Goal: Information Seeking & Learning: Check status

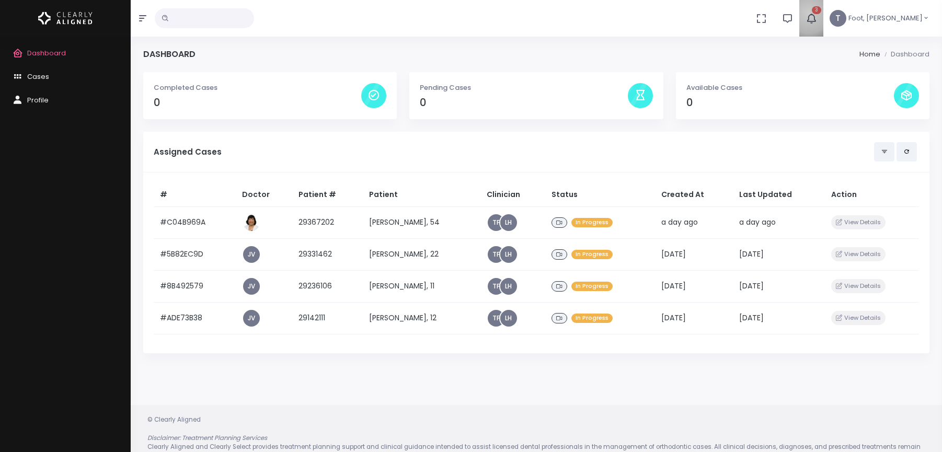
click at [817, 13] on icon "button" at bounding box center [812, 19] width 12 height 12
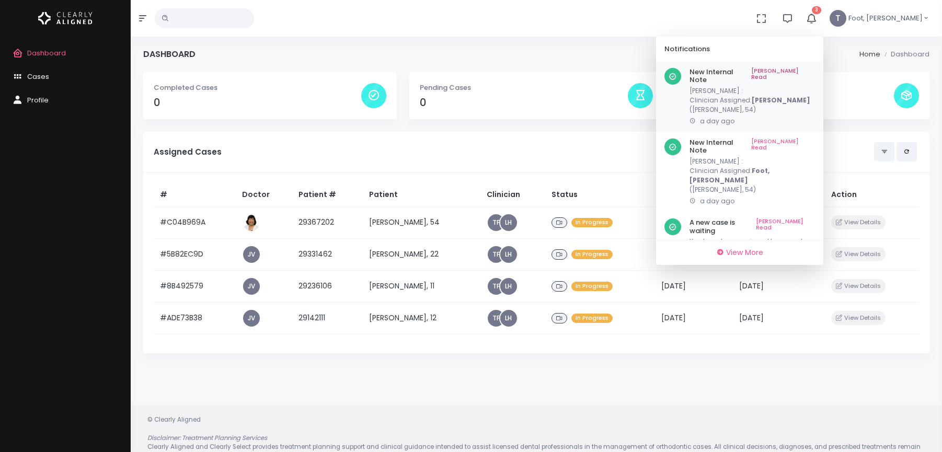
click at [815, 73] on link "[PERSON_NAME] Read" at bounding box center [783, 76] width 64 height 16
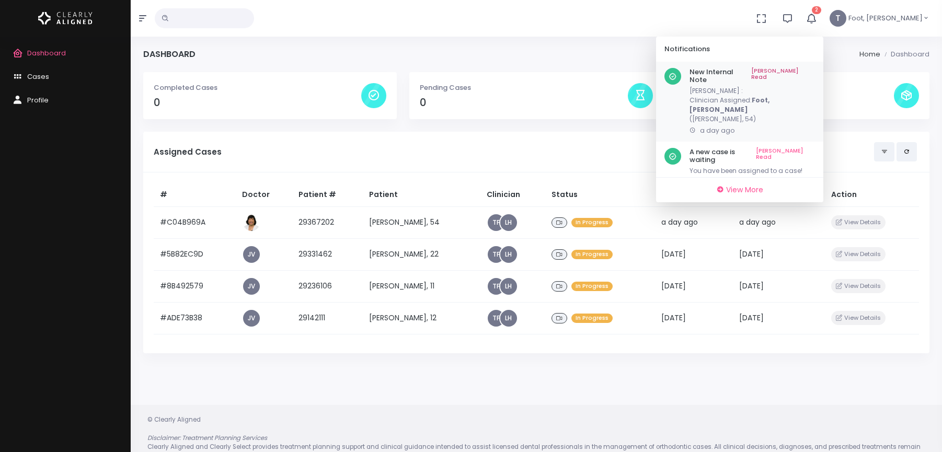
click at [815, 72] on link "[PERSON_NAME] Read" at bounding box center [783, 76] width 64 height 16
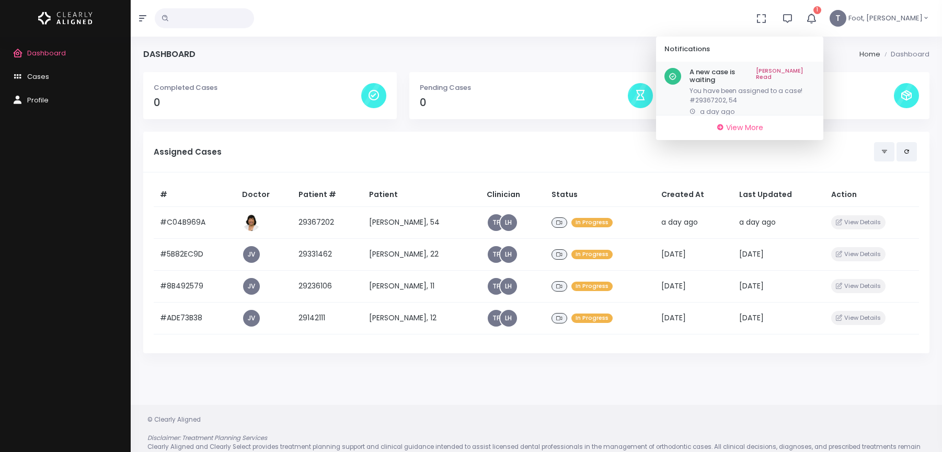
click at [815, 69] on link "[PERSON_NAME] Read" at bounding box center [785, 76] width 59 height 16
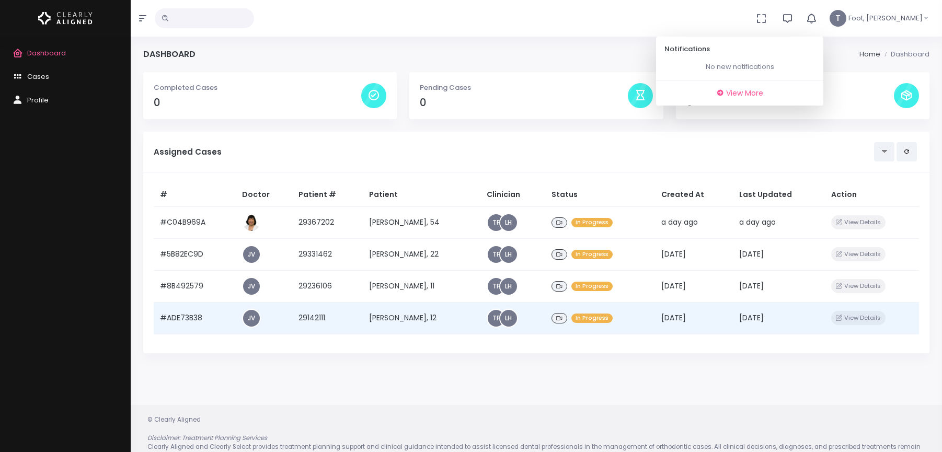
click at [398, 320] on td "[PERSON_NAME], 12" at bounding box center [421, 318] width 117 height 32
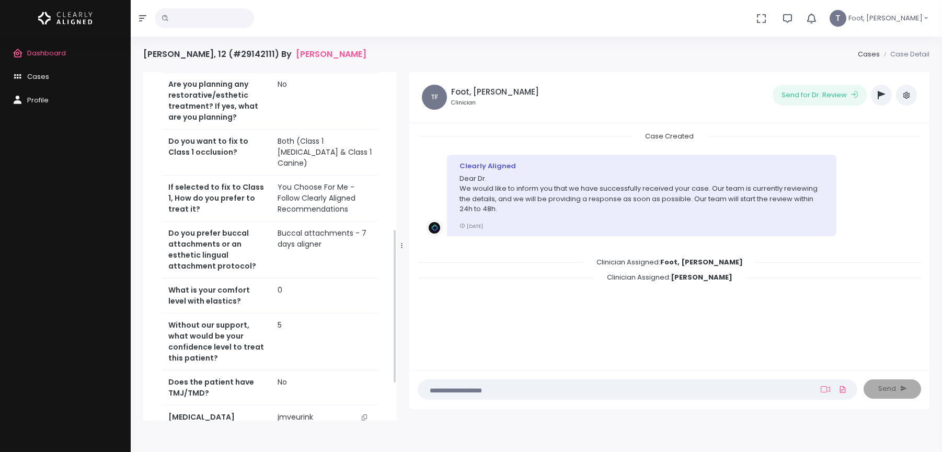
scroll to position [434, 0]
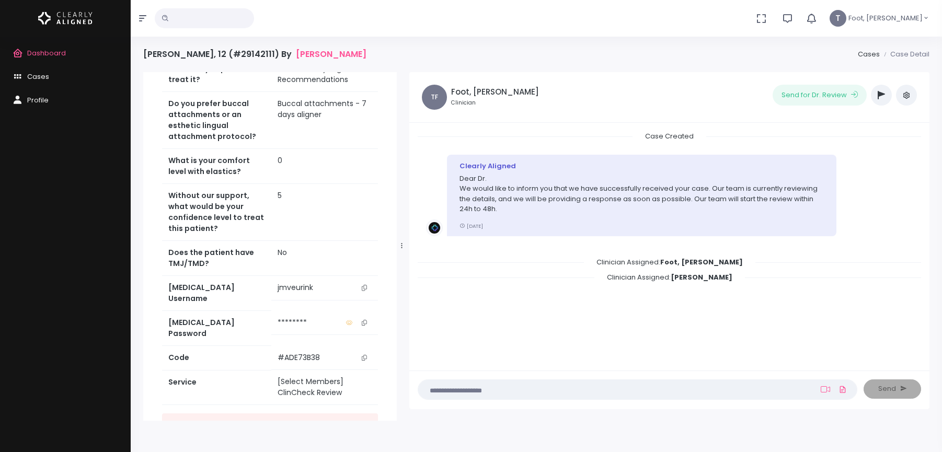
click at [367, 282] on button "scrollable content" at bounding box center [364, 287] width 15 height 11
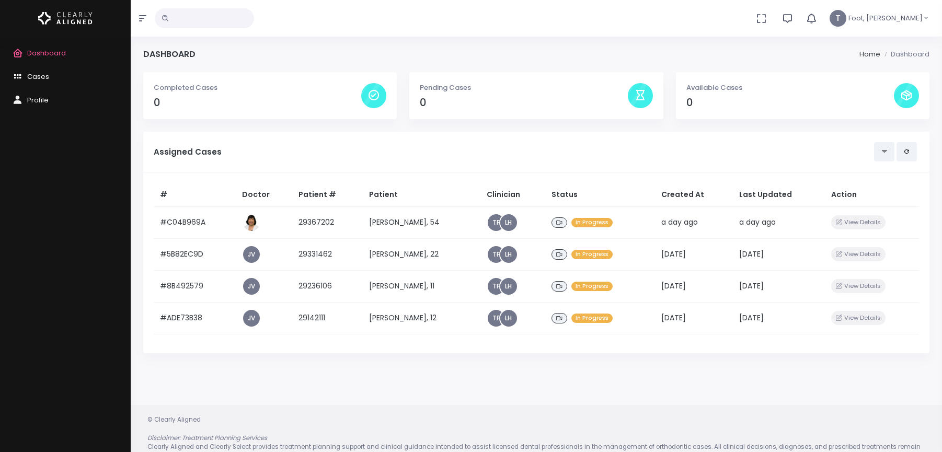
click at [43, 76] on span "Cases" at bounding box center [38, 77] width 22 height 10
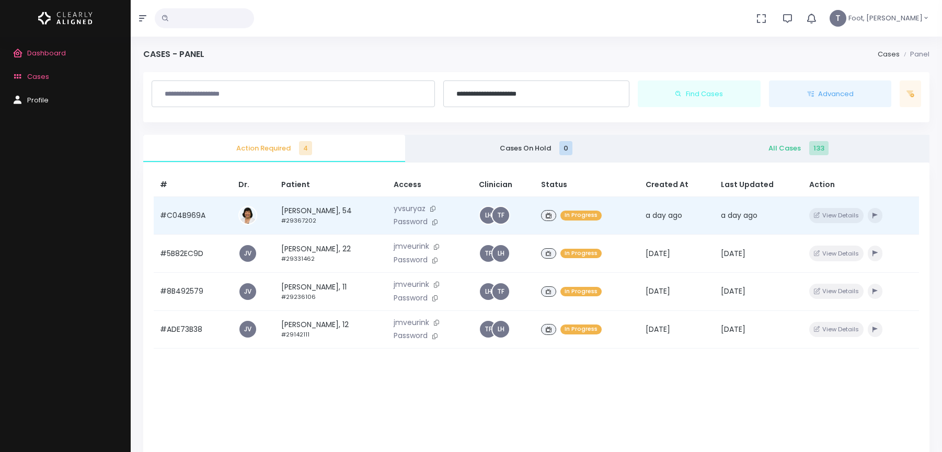
click at [335, 211] on td "Thi [PERSON_NAME], 54 #29367202" at bounding box center [331, 216] width 113 height 38
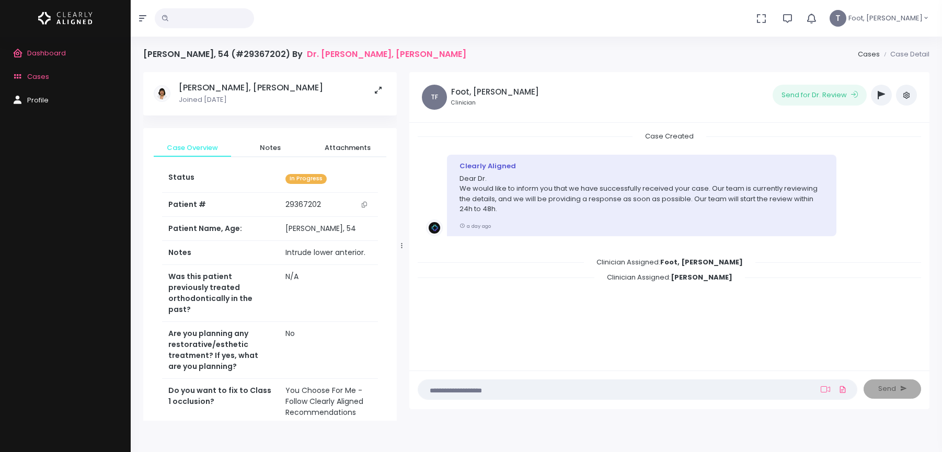
click at [360, 204] on button "scrollable content" at bounding box center [364, 204] width 15 height 11
click at [37, 74] on span "Cases" at bounding box center [38, 77] width 22 height 10
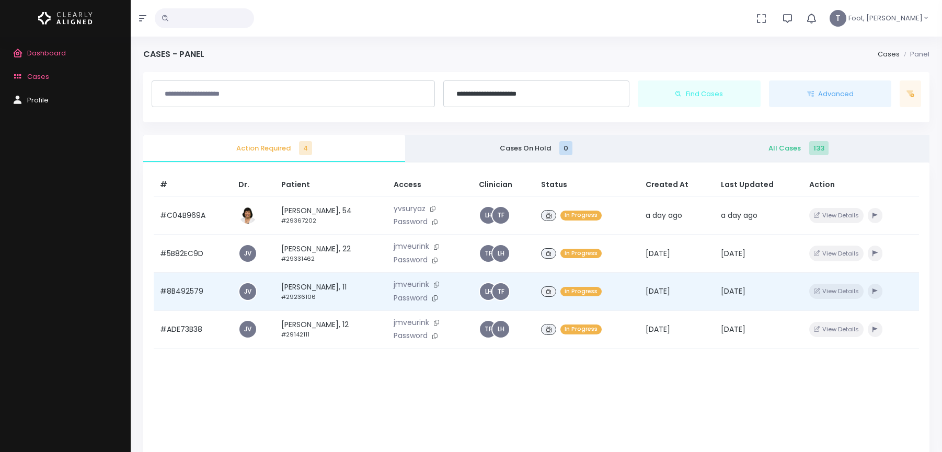
click at [321, 291] on td "[PERSON_NAME], 11 #29236106" at bounding box center [331, 291] width 113 height 38
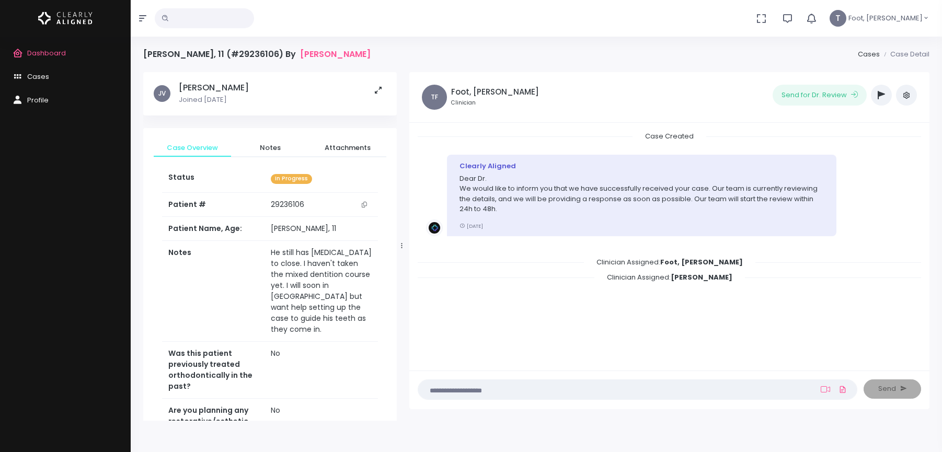
click at [887, 97] on button "button" at bounding box center [881, 95] width 21 height 21
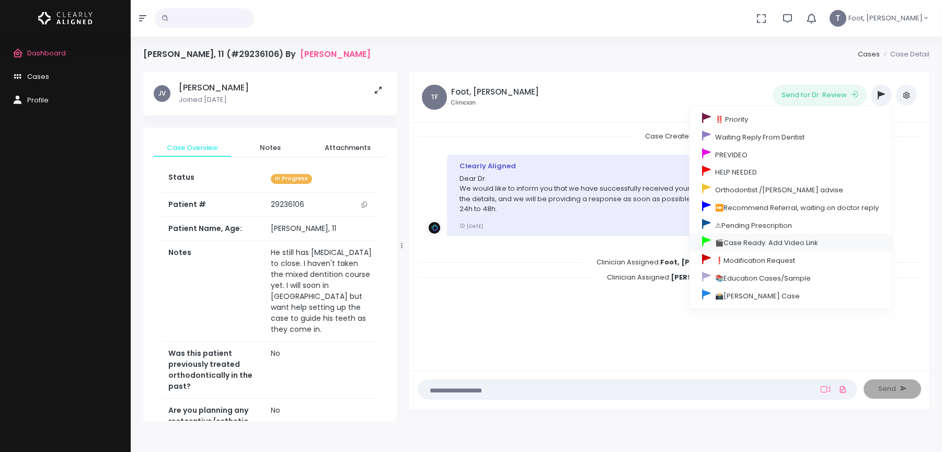
click at [751, 235] on link "🎬Case Ready. Add Video Link" at bounding box center [791, 243] width 202 height 18
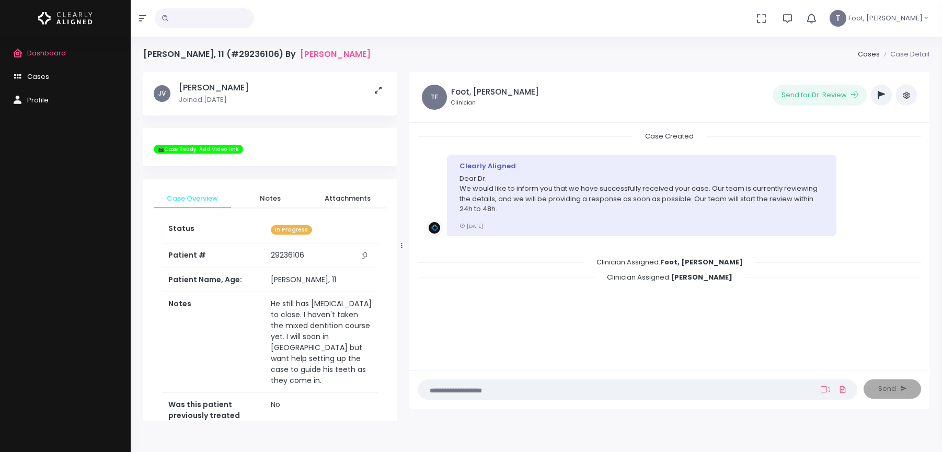
click at [48, 75] on span "Cases" at bounding box center [38, 77] width 22 height 10
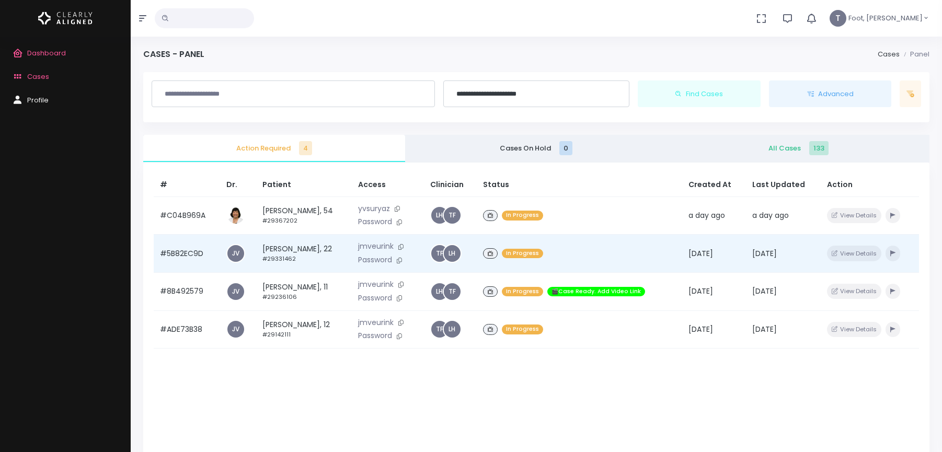
click at [287, 248] on td "[PERSON_NAME], 22 #29331462" at bounding box center [304, 254] width 96 height 38
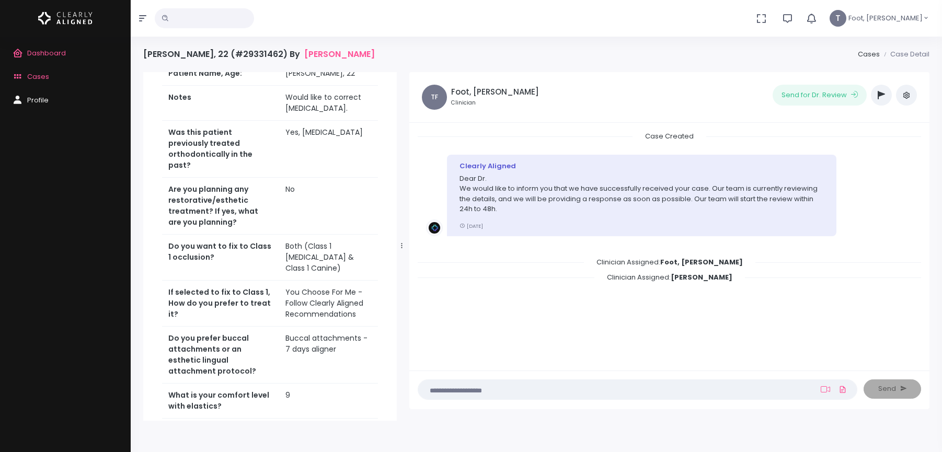
scroll to position [157, 0]
click at [48, 77] on span "Cases" at bounding box center [38, 77] width 22 height 10
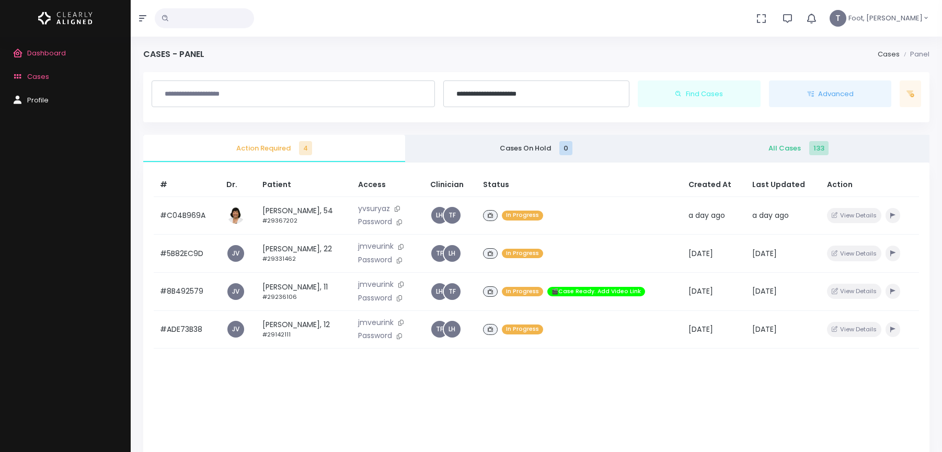
click at [562, 96] on input "**********" at bounding box center [536, 94] width 173 height 18
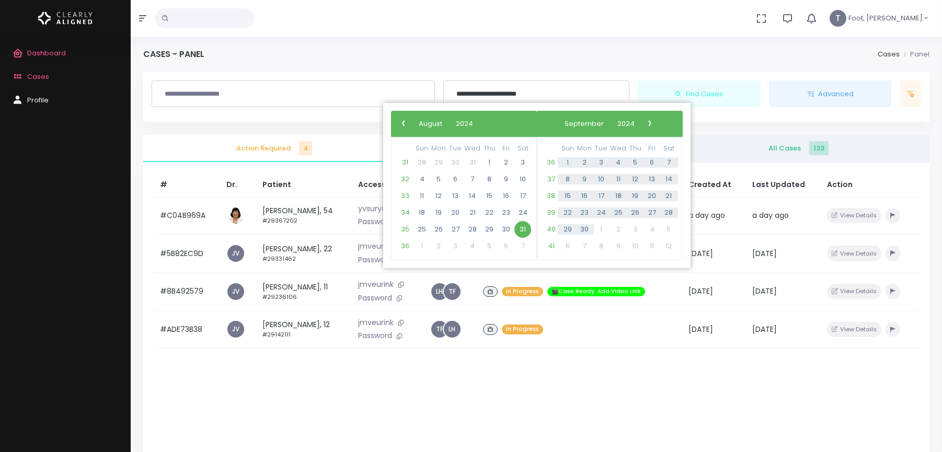
click at [578, 64] on div "Cases - Panel Cases Panel" at bounding box center [536, 60] width 786 height 23
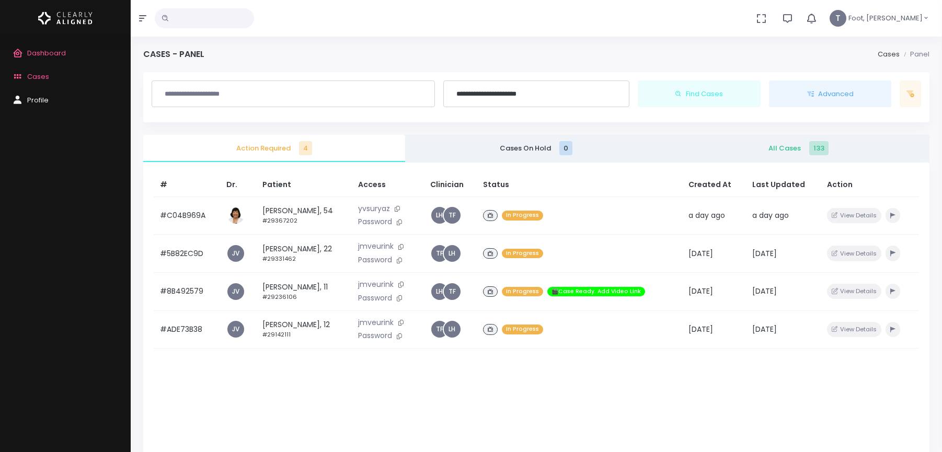
click at [248, 92] on input "text" at bounding box center [293, 94] width 270 height 18
click at [215, 19] on input "text" at bounding box center [204, 18] width 99 height 20
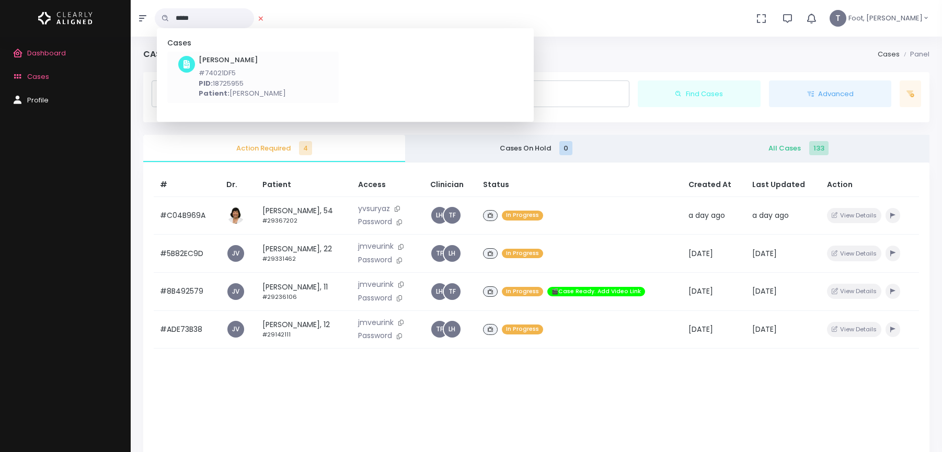
type input "*****"
click at [225, 81] on p "PID: 18725955" at bounding box center [242, 83] width 87 height 10
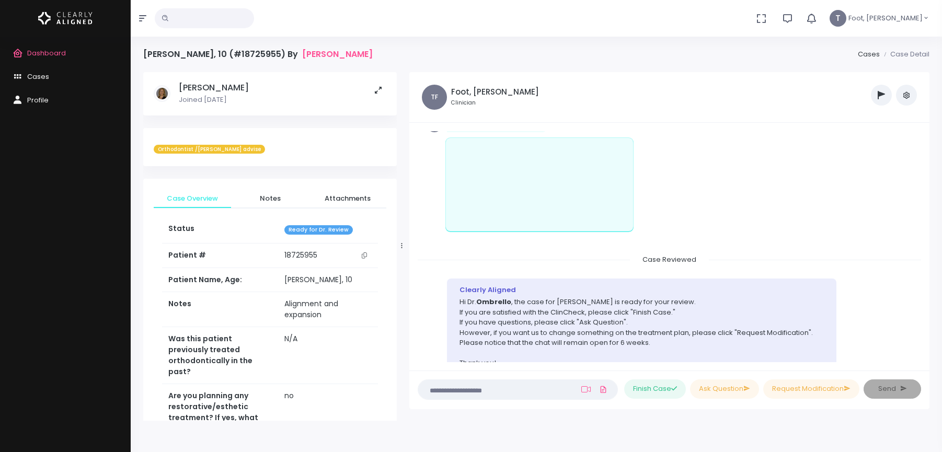
scroll to position [402, 0]
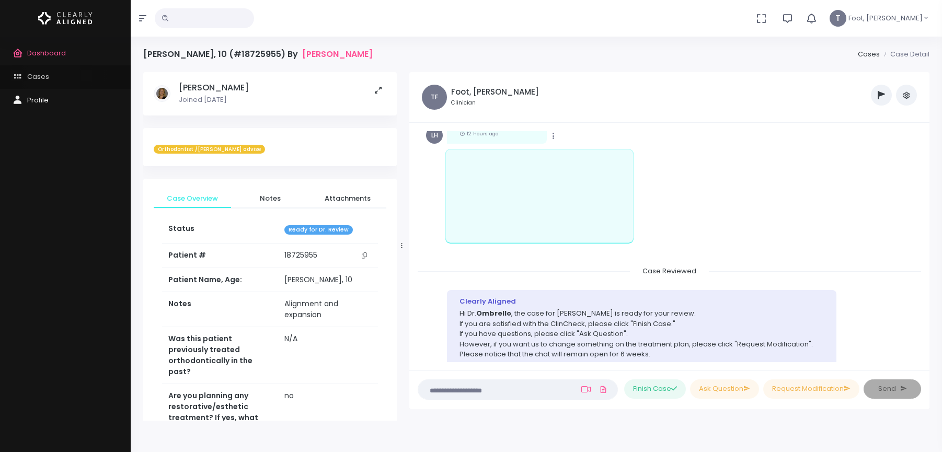
click at [53, 76] on link "Cases" at bounding box center [65, 77] width 131 height 24
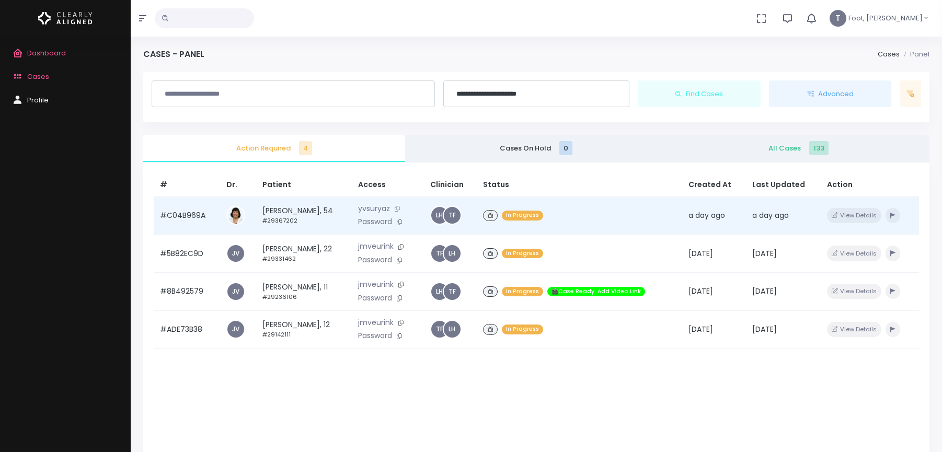
click at [400, 211] on icon at bounding box center [397, 209] width 5 height 6
click at [400, 208] on icon at bounding box center [397, 209] width 5 height 6
click at [402, 221] on icon at bounding box center [399, 223] width 5 height 6
click at [297, 207] on td "Thi [PERSON_NAME], 54 #29367202" at bounding box center [304, 216] width 96 height 38
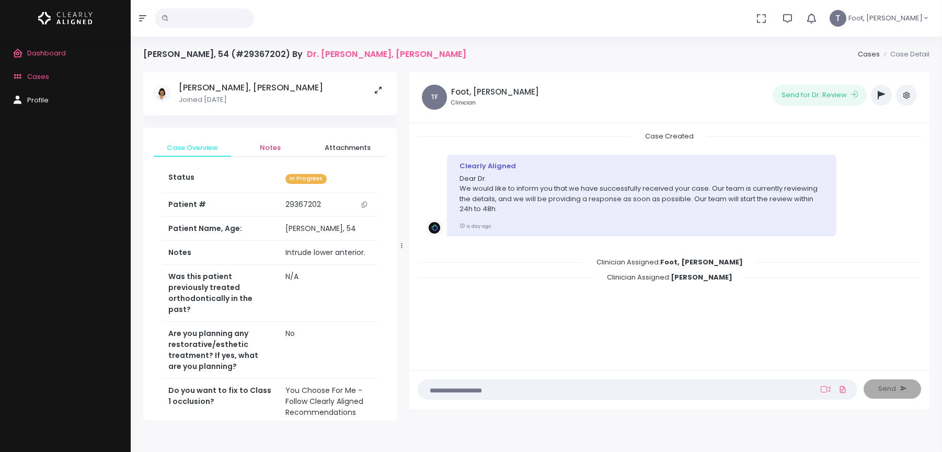
click at [282, 150] on span "Notes" at bounding box center [270, 148] width 61 height 10
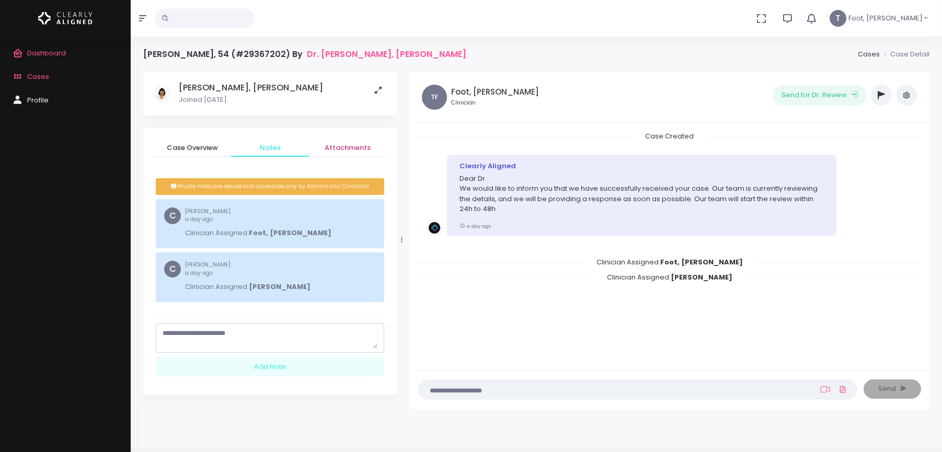
click at [346, 150] on span "Attachments" at bounding box center [347, 148] width 61 height 10
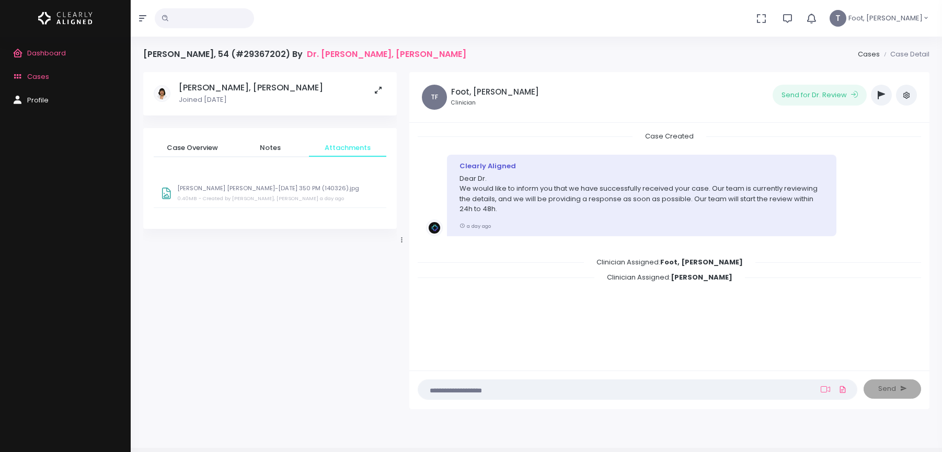
click at [216, 193] on div "[PERSON_NAME] [PERSON_NAME]-[DATE] 350 PM (140326).jpg 0.40MB - Created by [PER…" at bounding box center [278, 195] width 203 height 20
click at [181, 148] on span "Case Overview" at bounding box center [192, 148] width 61 height 10
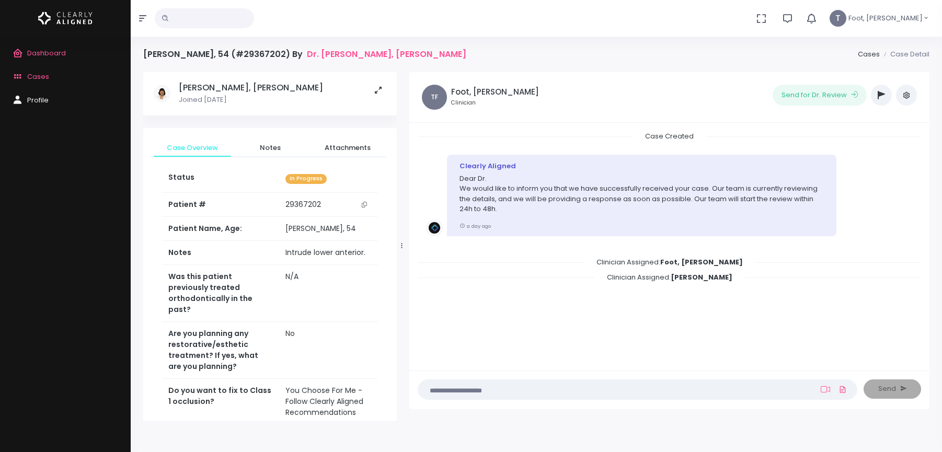
click at [179, 21] on input "text" at bounding box center [204, 18] width 99 height 20
type input "*****"
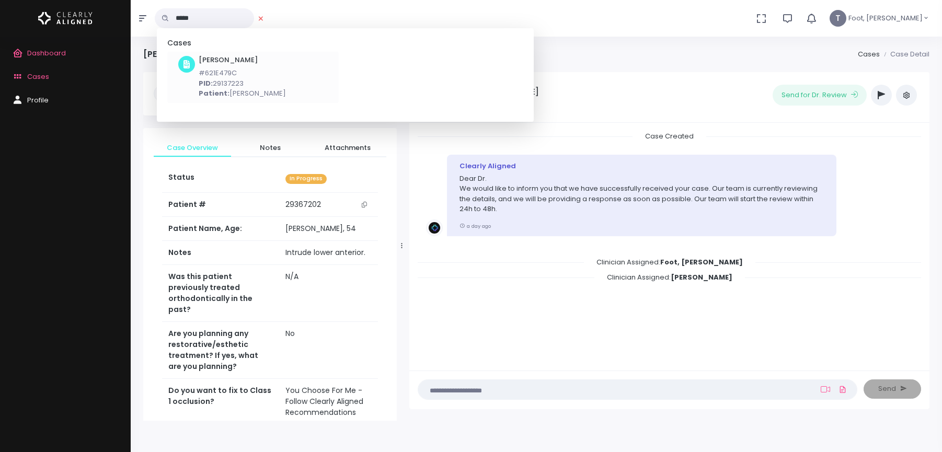
click at [227, 64] on h6 "[PERSON_NAME]" at bounding box center [242, 60] width 87 height 8
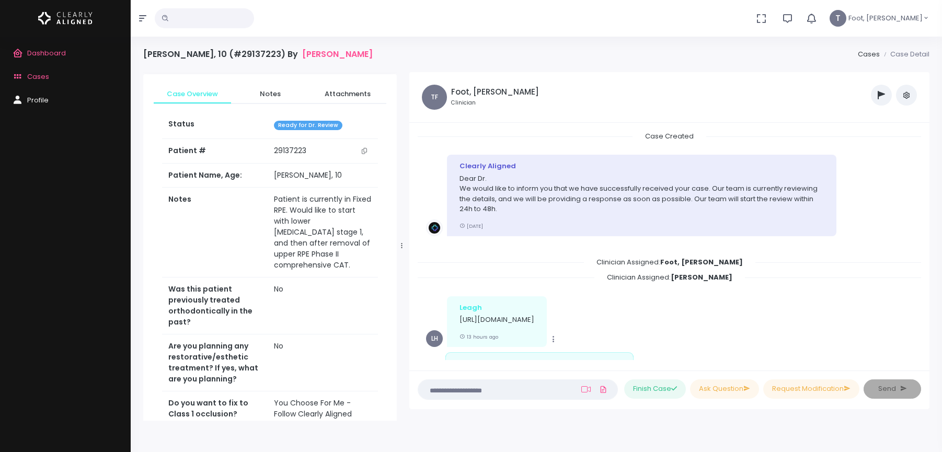
click at [33, 72] on span "Cases" at bounding box center [38, 77] width 22 height 10
